Goal: Transaction & Acquisition: Purchase product/service

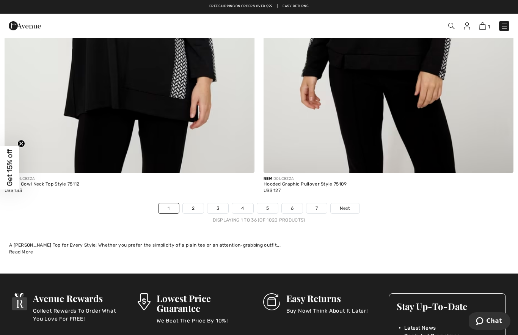
scroll to position [7334, 0]
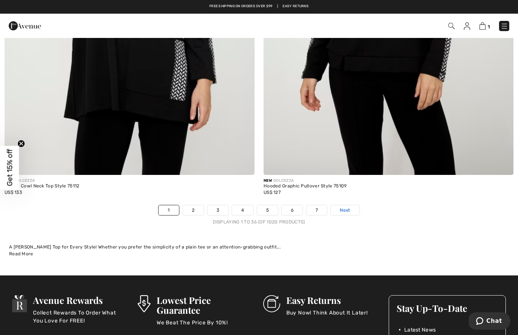
click at [349, 207] on span "Next" at bounding box center [345, 210] width 10 height 7
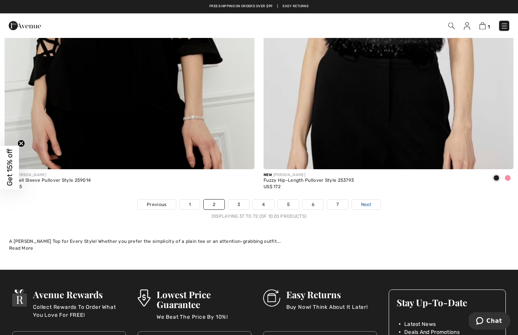
scroll to position [7340, 0]
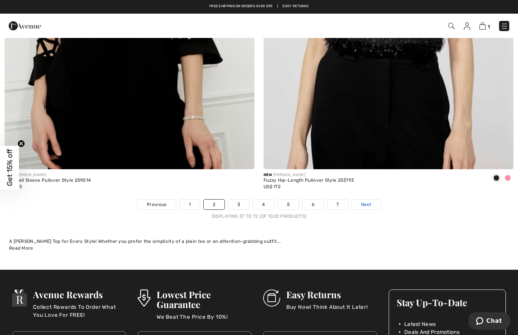
click at [371, 200] on link "Next" at bounding box center [366, 204] width 28 height 10
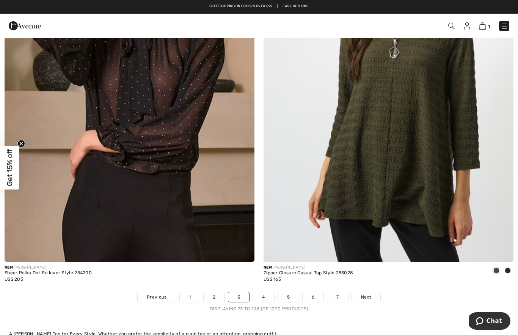
scroll to position [7249, 0]
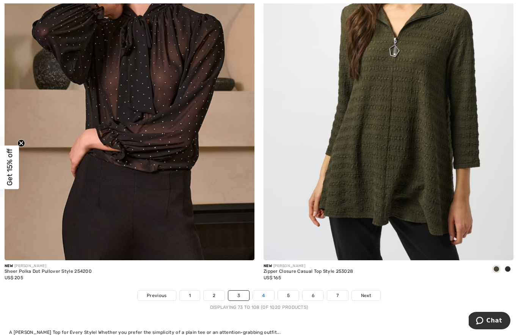
click at [266, 293] on link "4" at bounding box center [263, 296] width 21 height 10
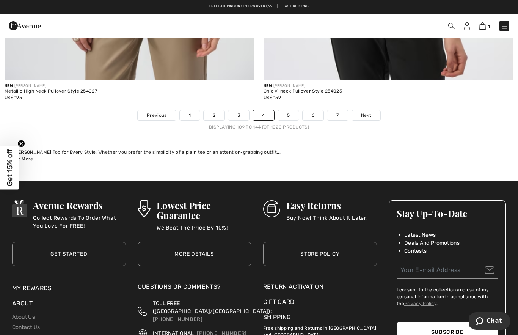
scroll to position [7425, 0]
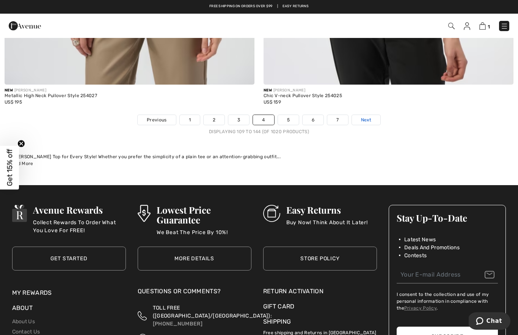
click at [372, 118] on link "Next" at bounding box center [366, 120] width 28 height 10
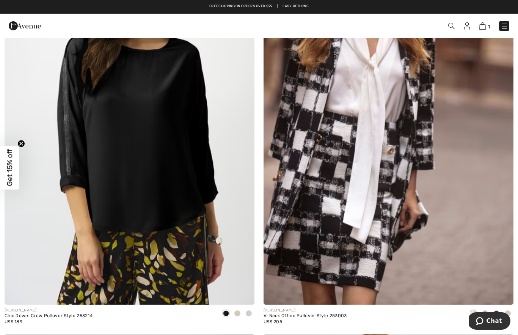
scroll to position [3889, 0]
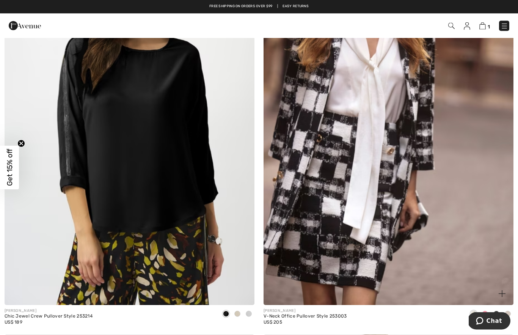
click at [335, 314] on div "V-Neck Office Pullover Style 253003" at bounding box center [304, 316] width 83 height 5
click at [310, 314] on div "V-Neck Office Pullover Style 253003" at bounding box center [304, 316] width 83 height 5
click at [277, 320] on span "US$ 205" at bounding box center [272, 322] width 19 height 5
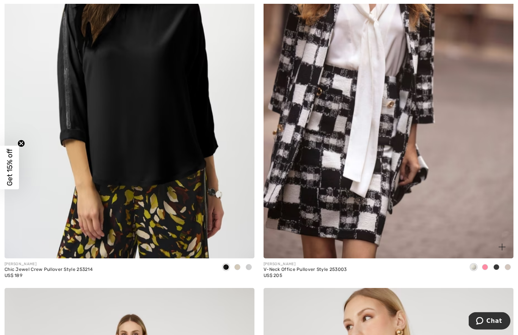
scroll to position [3961, 0]
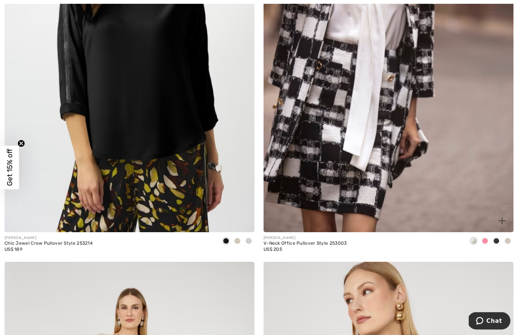
click at [284, 242] on div "V-Neck Office Pullover Style 253003" at bounding box center [304, 243] width 83 height 5
click at [299, 241] on div "V-Neck Office Pullover Style 253003" at bounding box center [304, 243] width 83 height 5
click at [338, 246] on div "US$ 205" at bounding box center [304, 249] width 83 height 7
click at [337, 246] on div "US$ 205" at bounding box center [304, 249] width 83 height 7
click at [281, 249] on div "US$ 205" at bounding box center [304, 249] width 83 height 7
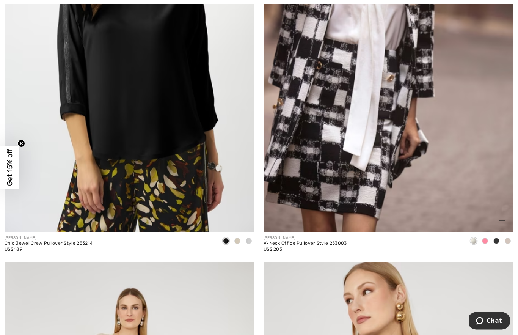
click at [284, 249] on div "US$ 205" at bounding box center [304, 249] width 83 height 7
click at [339, 242] on div "V-Neck Office Pullover Style 253003" at bounding box center [304, 243] width 83 height 5
click at [329, 253] on div "JOSEPH RIBKOFF V-Neck Office Pullover Style 253003 US$ 205" at bounding box center [304, 247] width 83 height 24
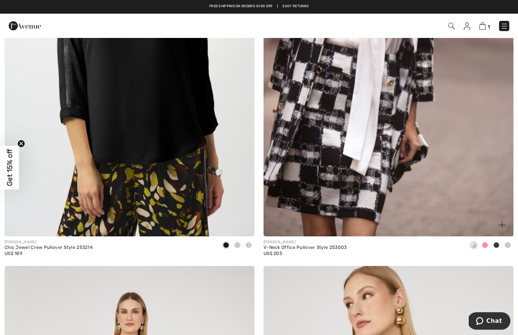
scroll to position [3954, 0]
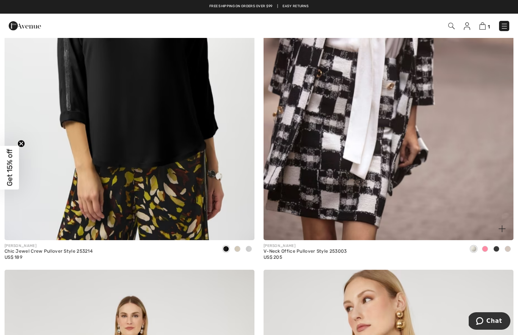
click at [372, 161] on img at bounding box center [388, 52] width 250 height 375
click at [370, 181] on img at bounding box center [388, 52] width 250 height 375
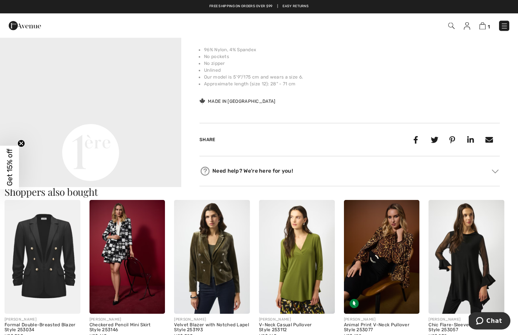
scroll to position [295, 0]
